Goal: Task Accomplishment & Management: Use online tool/utility

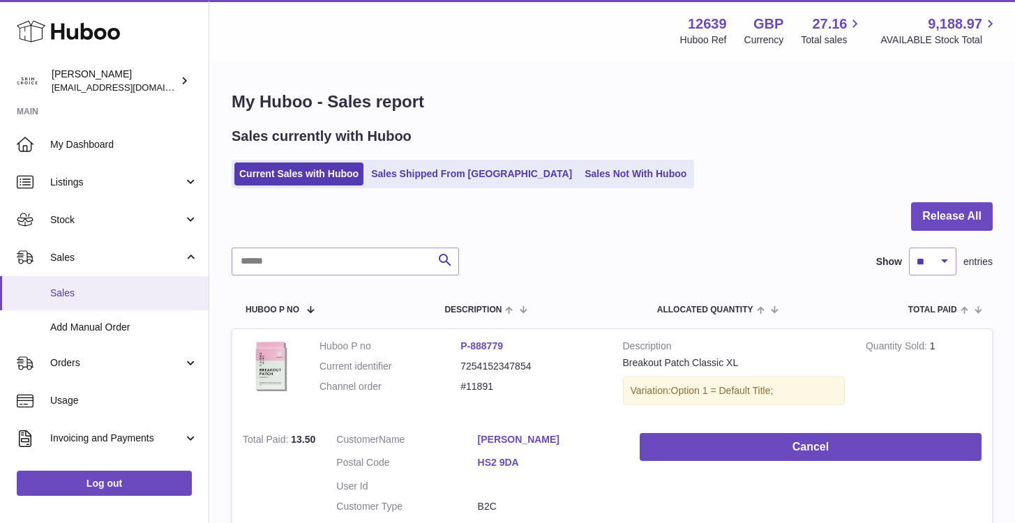
click at [110, 284] on link "Sales" at bounding box center [104, 293] width 209 height 34
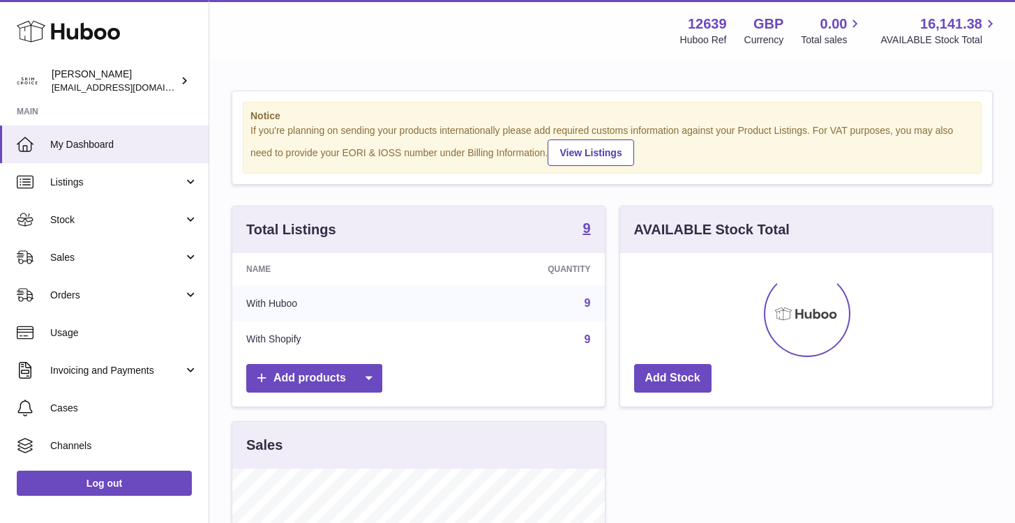
scroll to position [218, 372]
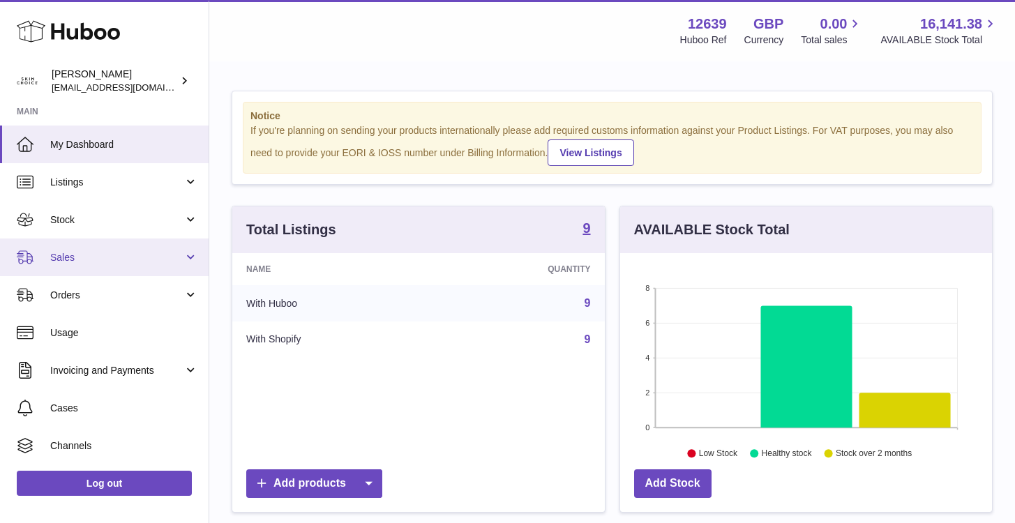
click at [102, 275] on link "Sales" at bounding box center [104, 258] width 209 height 38
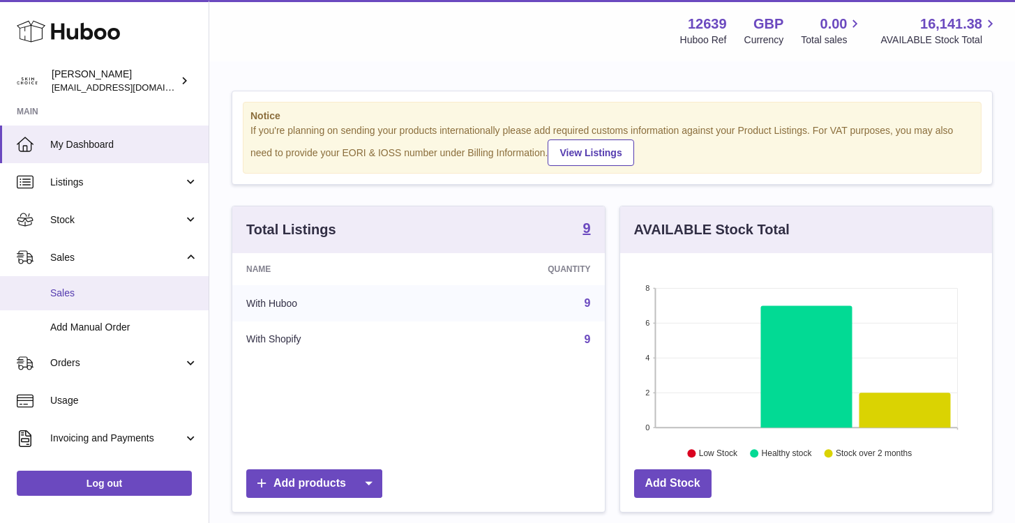
click at [100, 287] on span "Sales" at bounding box center [124, 293] width 148 height 13
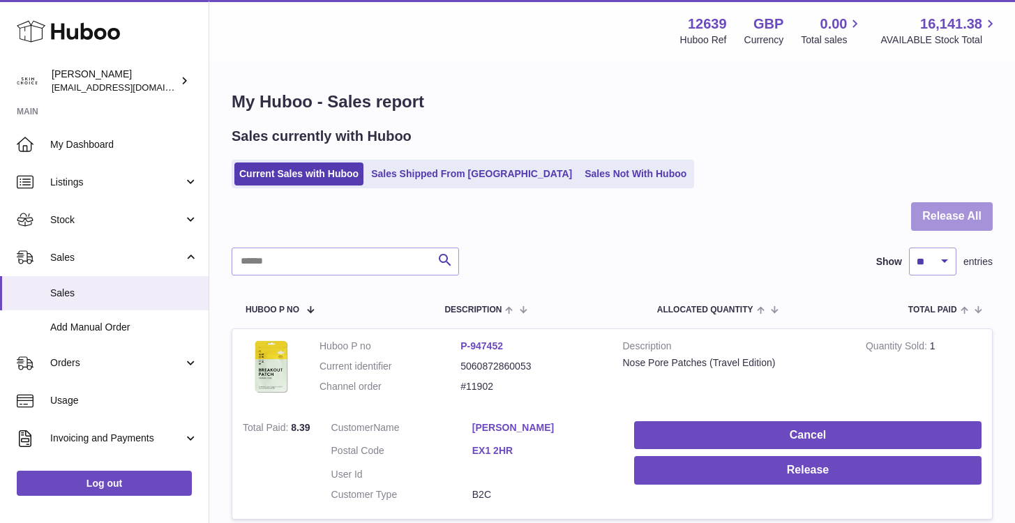
click at [960, 209] on button "Release All" at bounding box center [952, 216] width 82 height 29
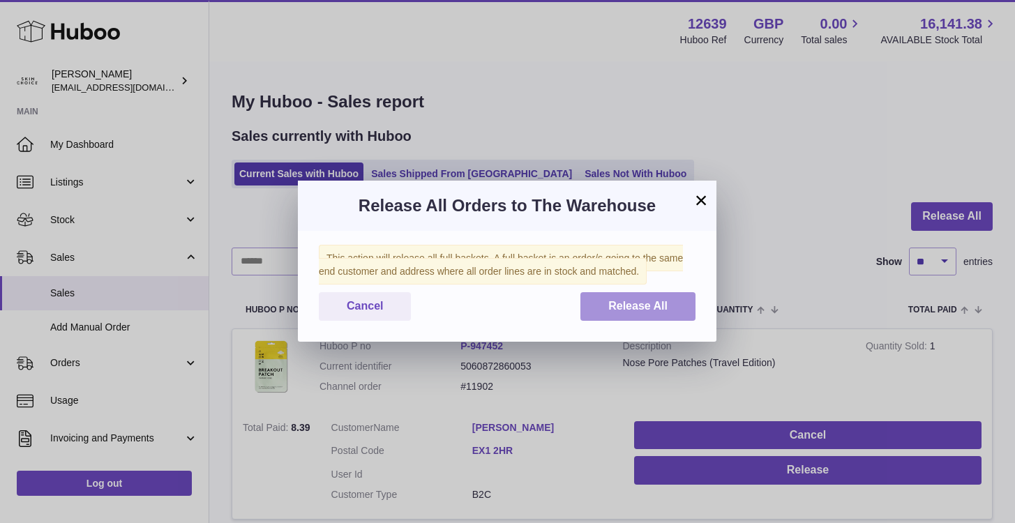
click at [631, 305] on span "Release All" at bounding box center [638, 306] width 59 height 12
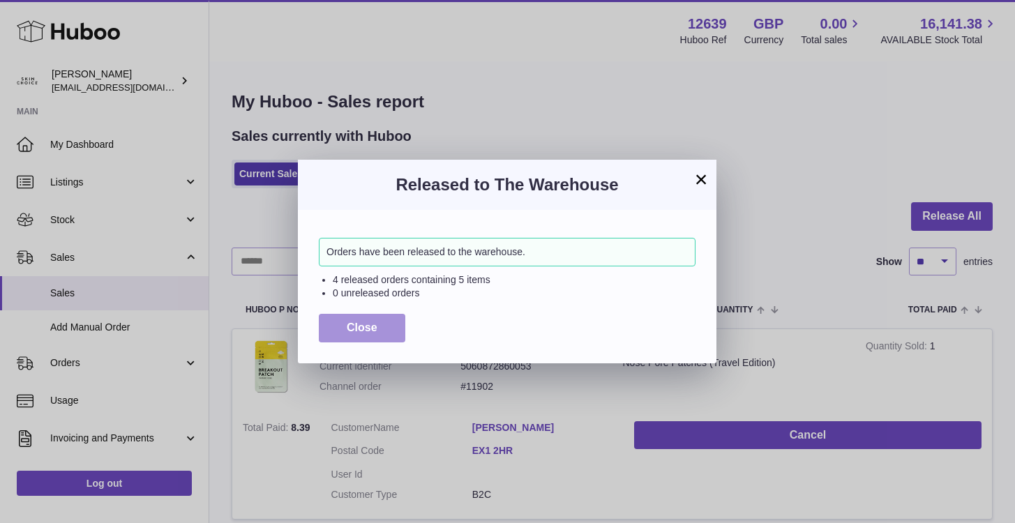
click at [364, 329] on span "Close" at bounding box center [362, 328] width 31 height 12
